Goal: Answer question/provide support

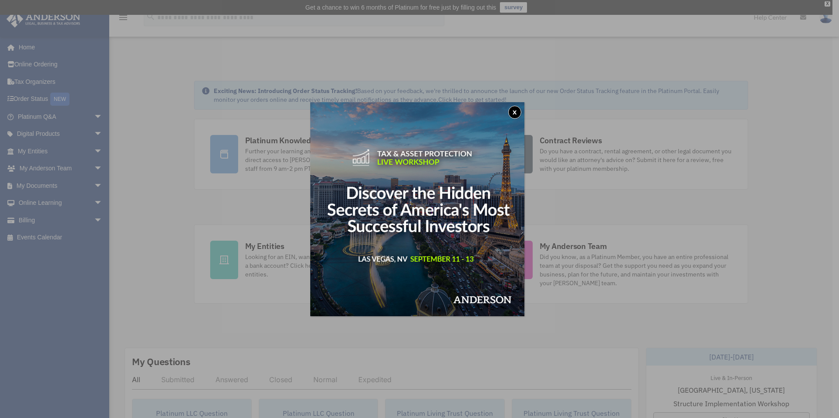
click at [514, 110] on button "x" at bounding box center [514, 112] width 13 height 13
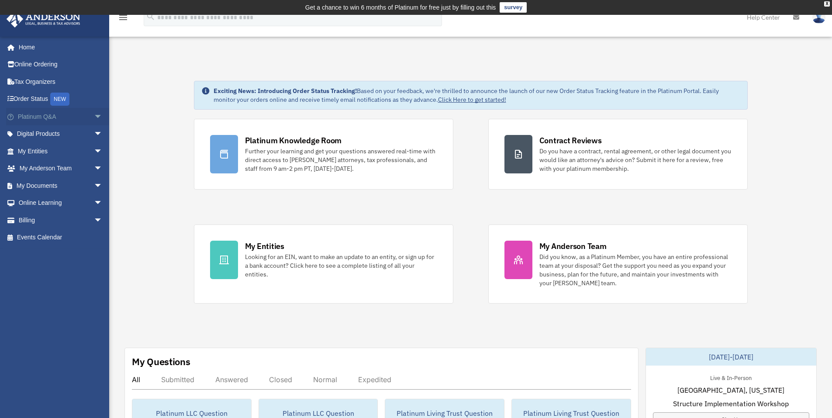
click at [33, 110] on link "Platinum Q&A arrow_drop_down" at bounding box center [61, 116] width 110 height 17
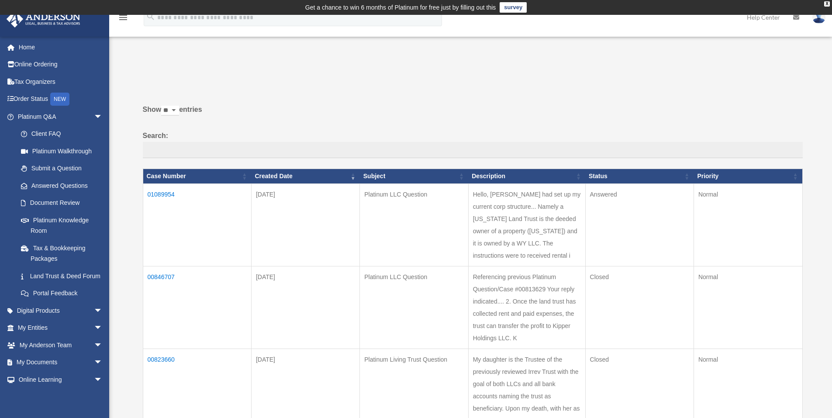
click at [171, 191] on td "01089954" at bounding box center [197, 224] width 108 height 83
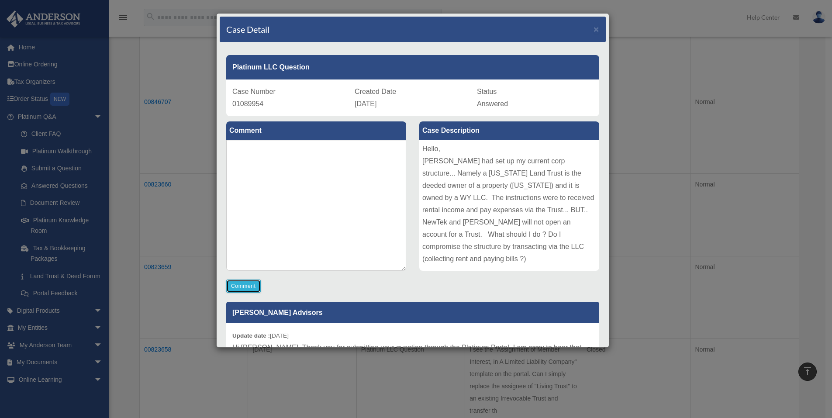
click at [248, 288] on button "Comment" at bounding box center [243, 286] width 35 height 13
